Goal: Transaction & Acquisition: Purchase product/service

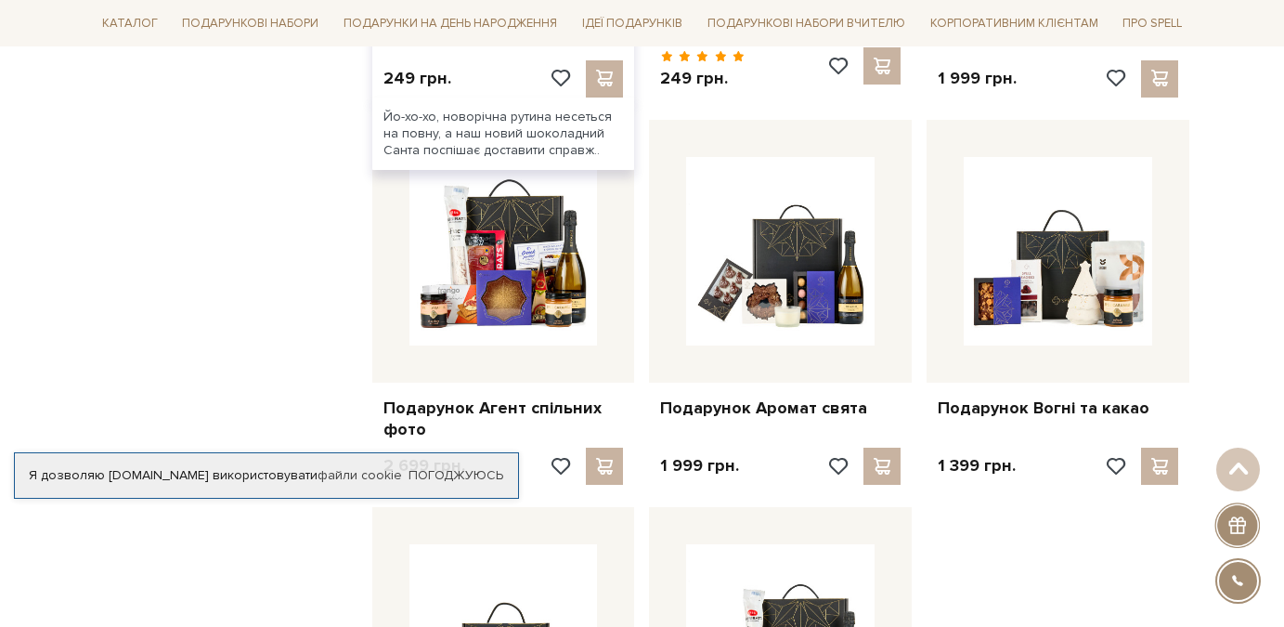
scroll to position [1802, 0]
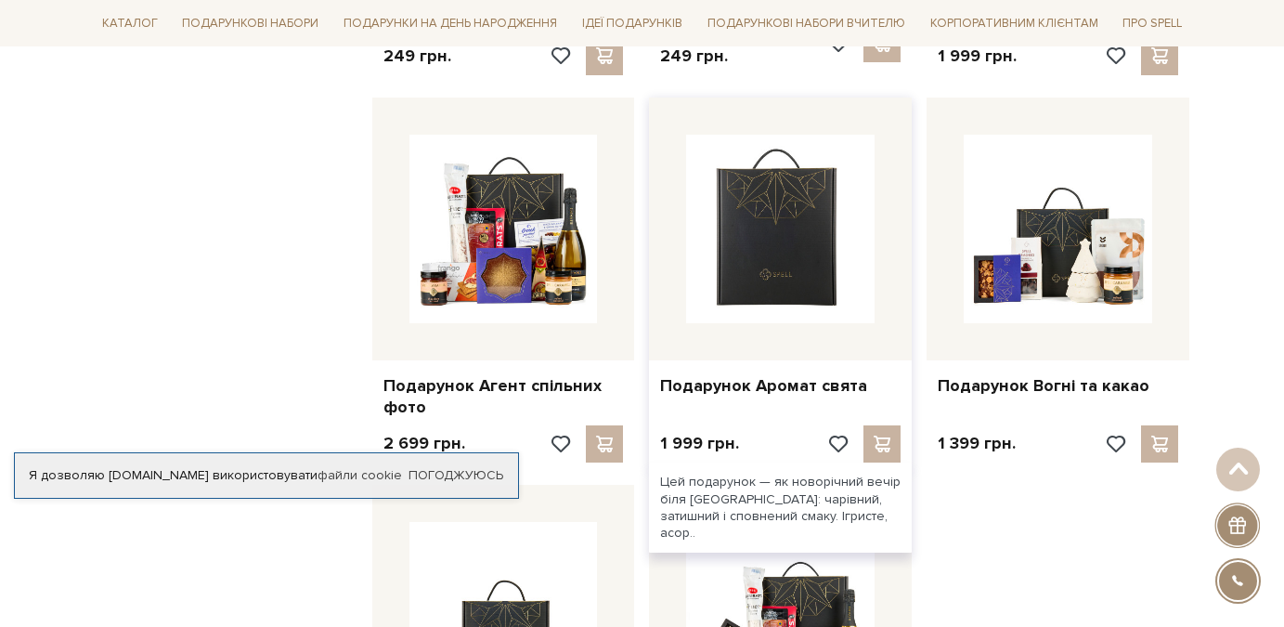
click at [798, 240] on img at bounding box center [780, 229] width 188 height 188
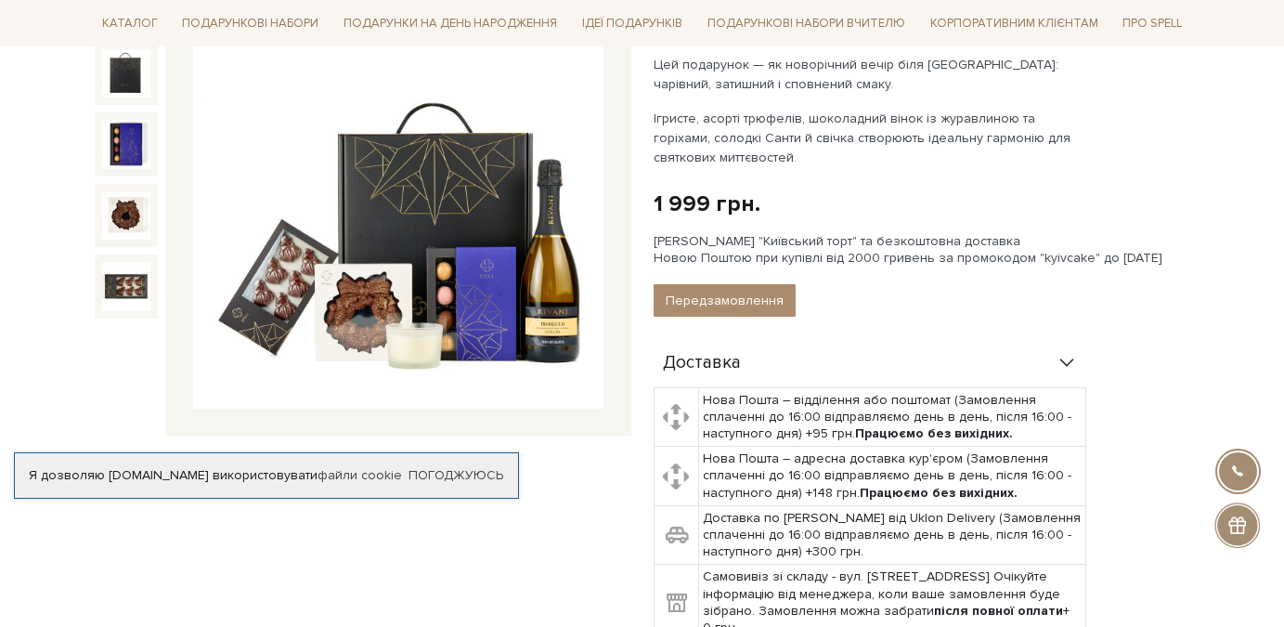
scroll to position [278, 0]
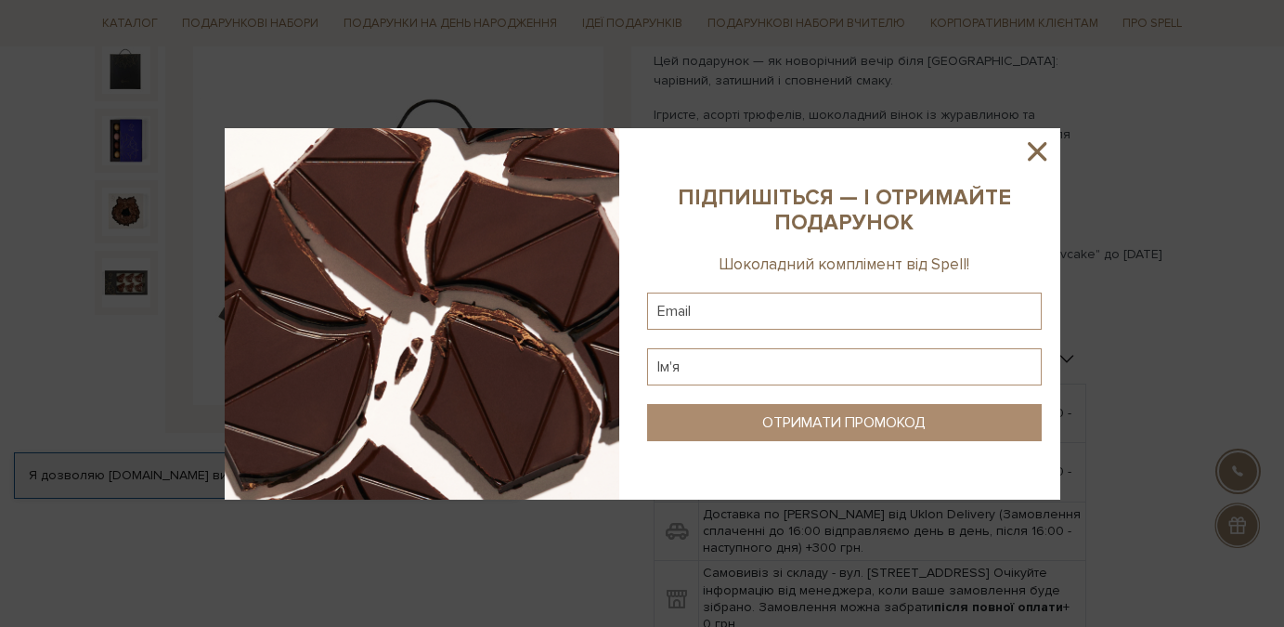
click at [1034, 150] on icon at bounding box center [1037, 151] width 19 height 19
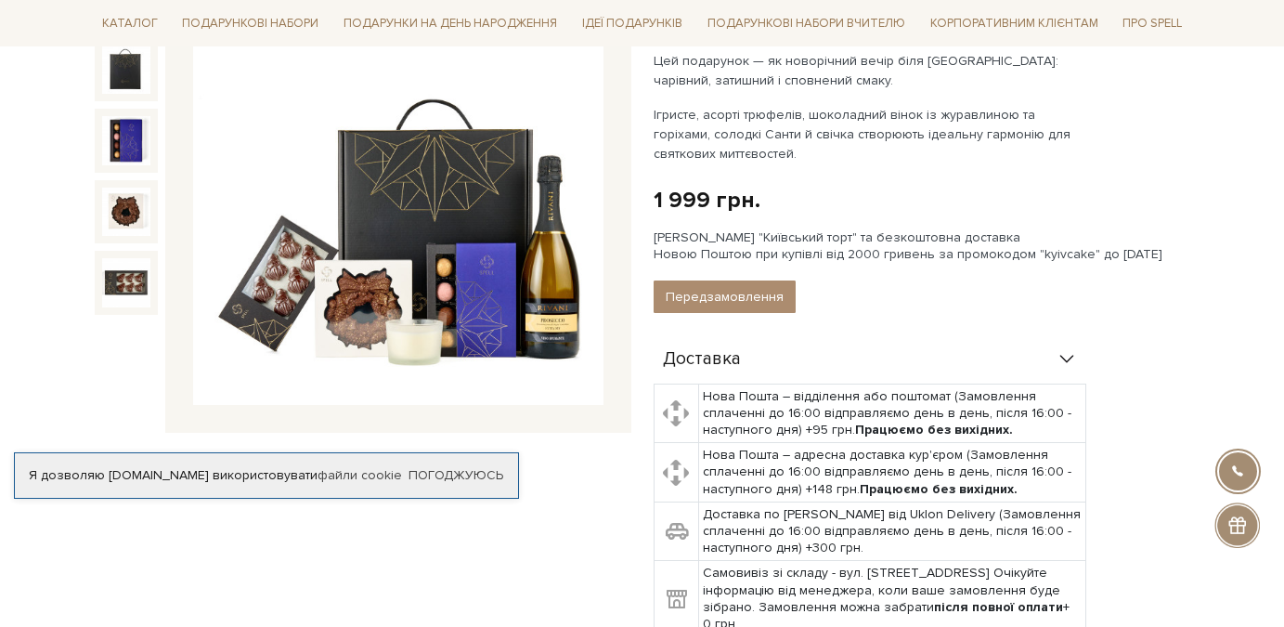
click at [460, 263] on img at bounding box center [398, 200] width 410 height 410
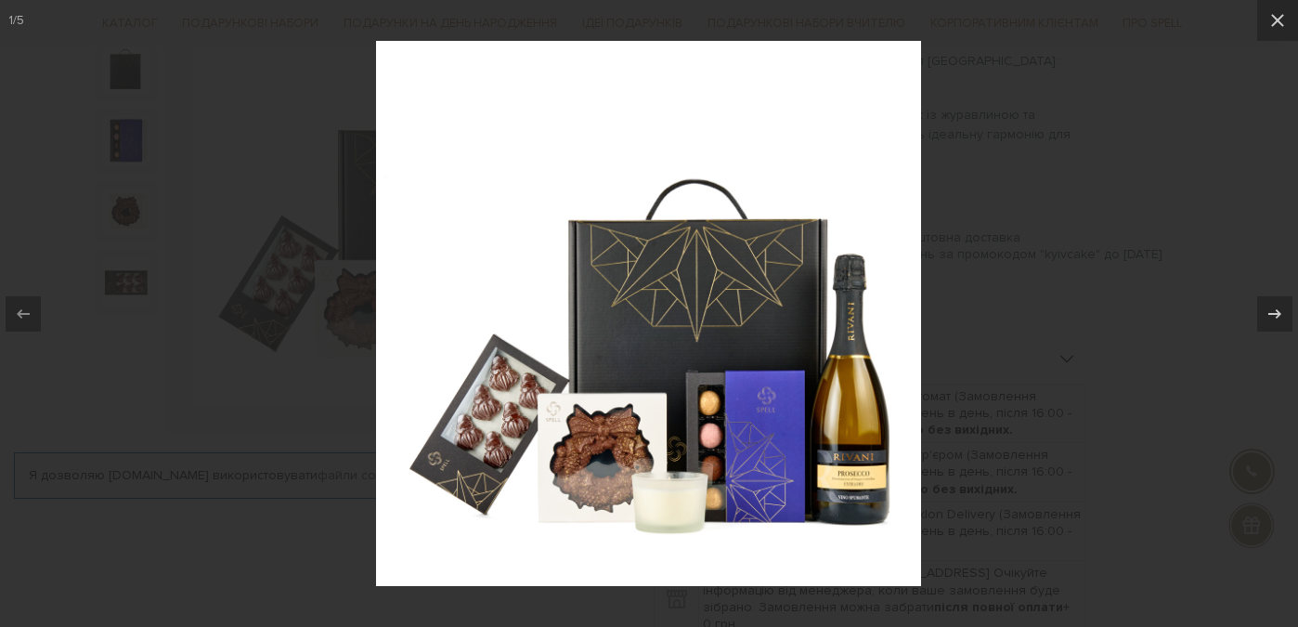
click at [1076, 202] on div at bounding box center [649, 313] width 1298 height 627
